Goal: Transaction & Acquisition: Purchase product/service

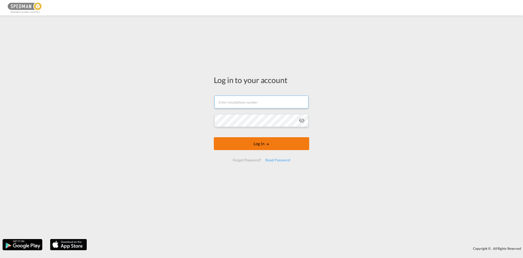
type input "[EMAIL_ADDRESS][PERSON_NAME][DOMAIN_NAME]"
click at [257, 149] on button "Log In" at bounding box center [261, 143] width 95 height 13
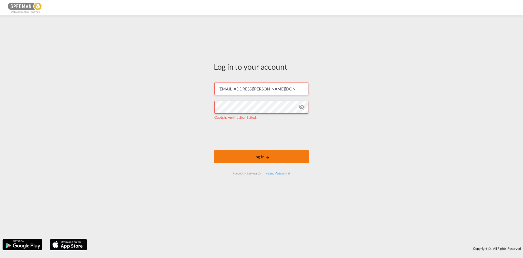
click at [255, 155] on button "Log In" at bounding box center [261, 156] width 95 height 13
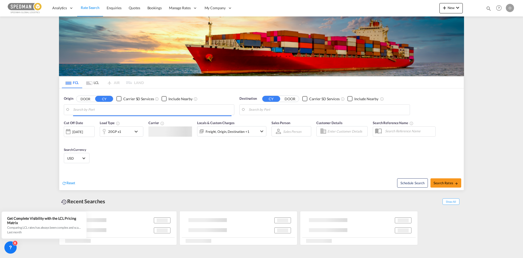
type input "Norrkoping, SENRK"
type input "[GEOGRAPHIC_DATA] (ex [GEOGRAPHIC_DATA]), INMAA"
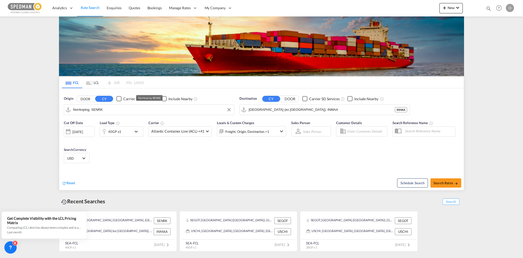
click at [112, 112] on input "Norrkoping, SENRK" at bounding box center [152, 110] width 159 height 8
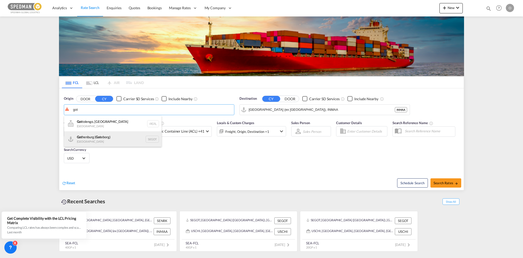
click at [112, 141] on div "Got henburg ( Got eborg) [GEOGRAPHIC_DATA] SEGOT" at bounding box center [113, 138] width 98 height 15
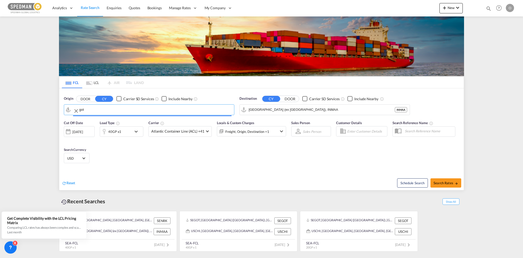
type input "[GEOGRAPHIC_DATA] ([GEOGRAPHIC_DATA]), [GEOGRAPHIC_DATA]"
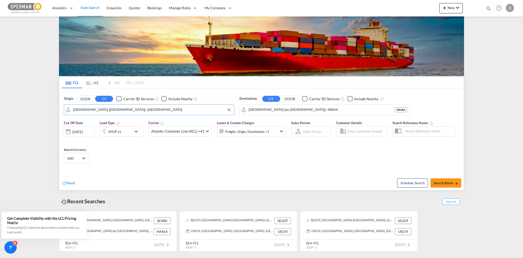
click at [133, 132] on md-icon "icon-chevron-down" at bounding box center [137, 131] width 9 height 6
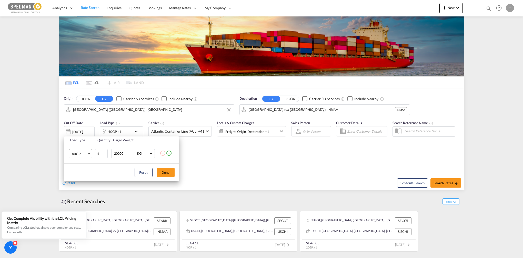
click at [88, 155] on md-select-value "40GP" at bounding box center [81, 153] width 21 height 9
click at [76, 143] on div "20GP" at bounding box center [76, 141] width 9 height 5
click at [164, 169] on button "Done" at bounding box center [166, 172] width 18 height 9
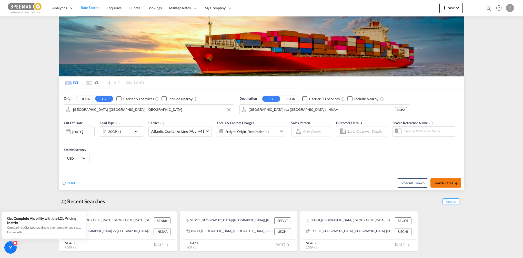
click at [444, 182] on span "Search Rates" at bounding box center [446, 183] width 25 height 4
type input "SEGOT to INMAA / [DATE]"
